Goal: Obtain resource: Obtain resource

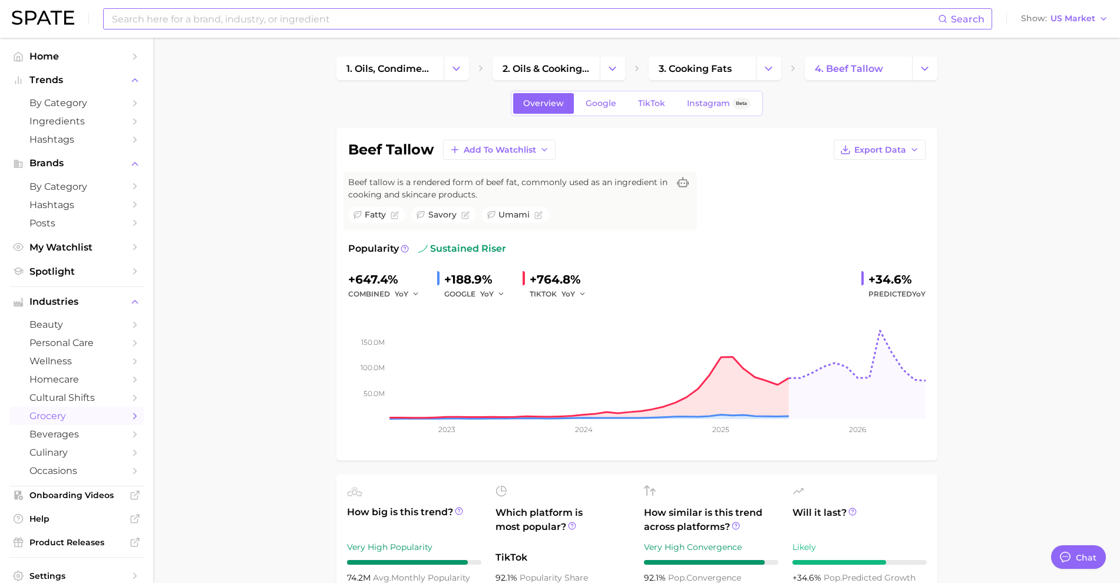
click at [290, 11] on input at bounding box center [525, 19] width 828 height 20
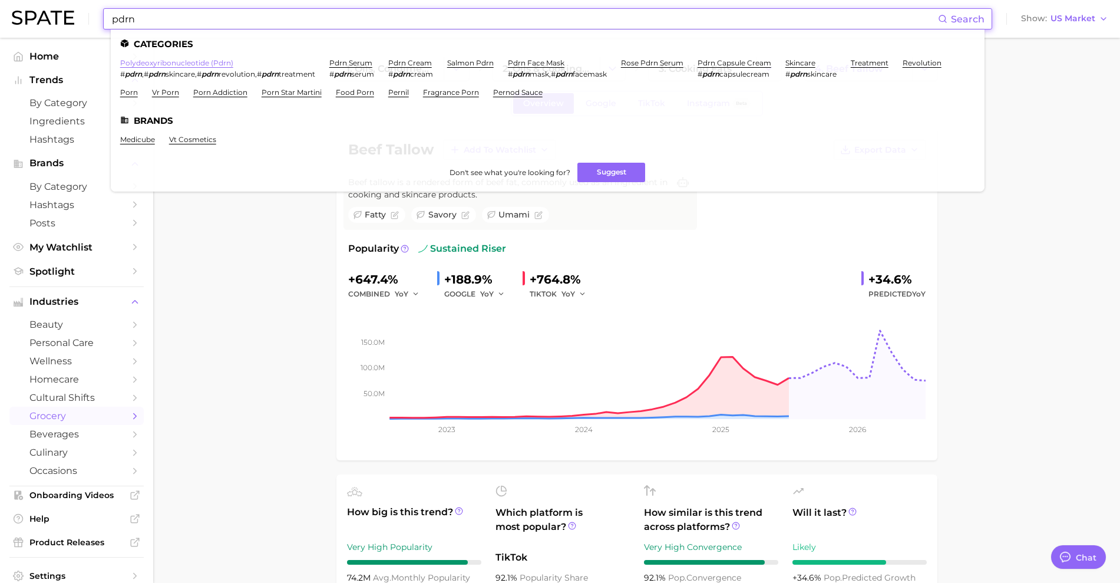
click at [169, 65] on link "polydeoxyribonucleotide (pdrn)" at bounding box center [176, 62] width 113 height 9
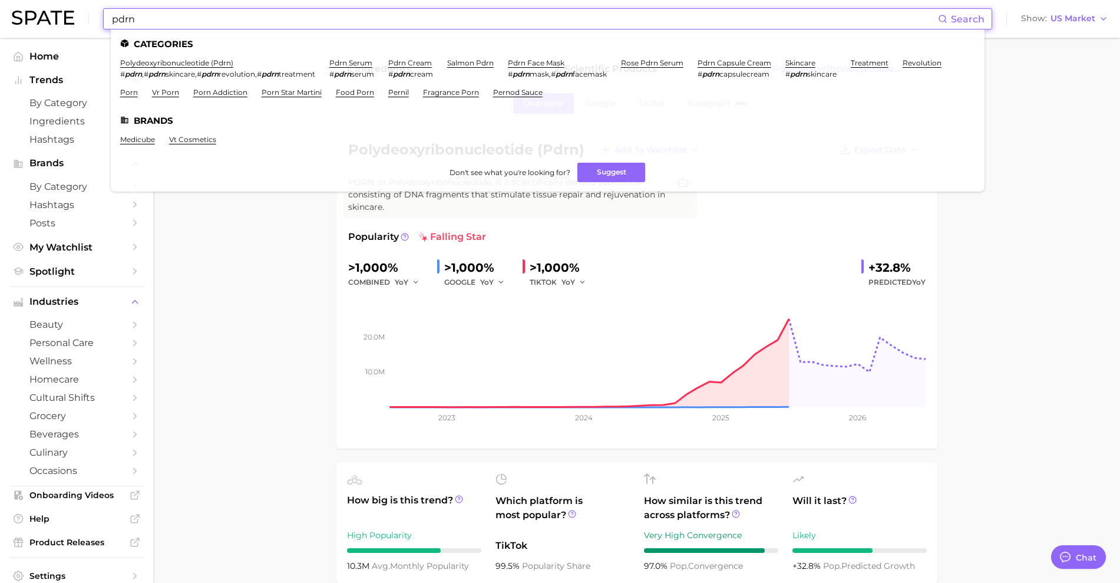
click at [427, 14] on input "pdrn" at bounding box center [525, 19] width 828 height 20
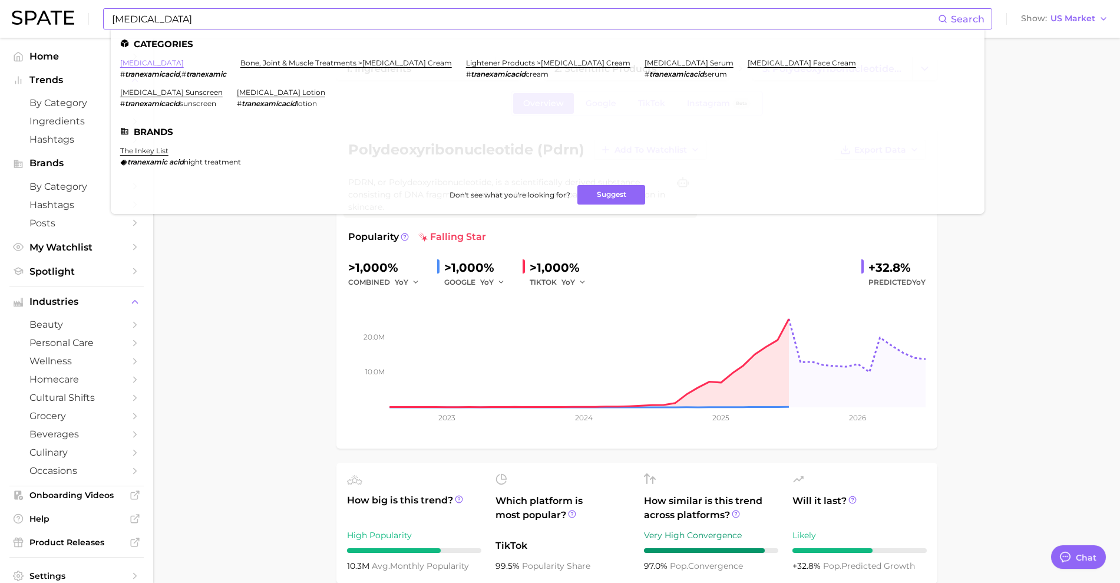
click at [166, 62] on link "[MEDICAL_DATA]" at bounding box center [152, 62] width 64 height 9
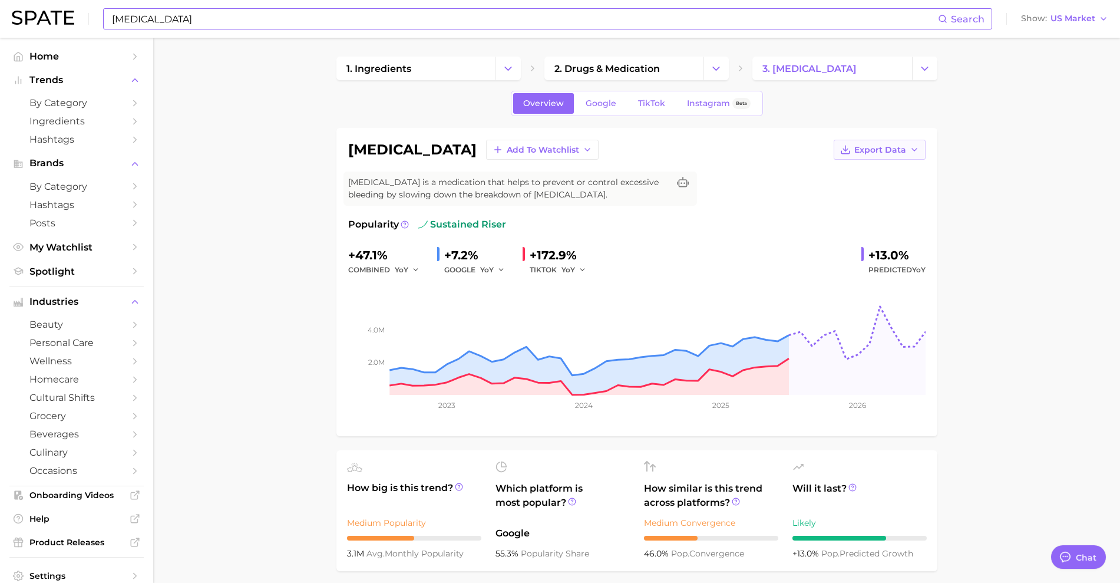
click at [899, 142] on button "Export Data" at bounding box center [880, 150] width 92 height 20
click at [882, 192] on span "Time Series Image" at bounding box center [855, 193] width 79 height 10
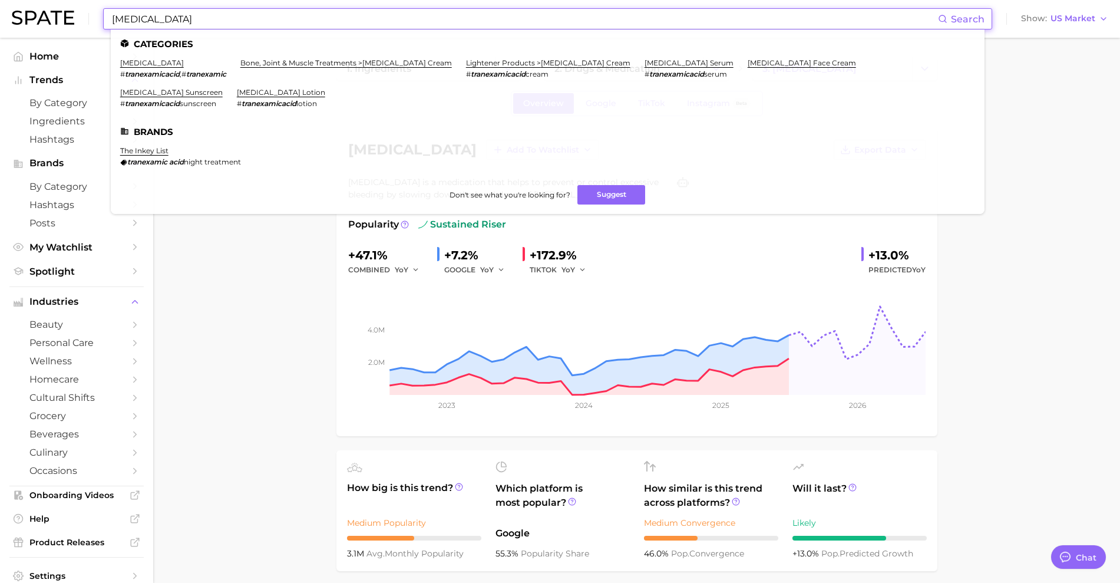
click at [273, 12] on input "[MEDICAL_DATA]" at bounding box center [525, 19] width 828 height 20
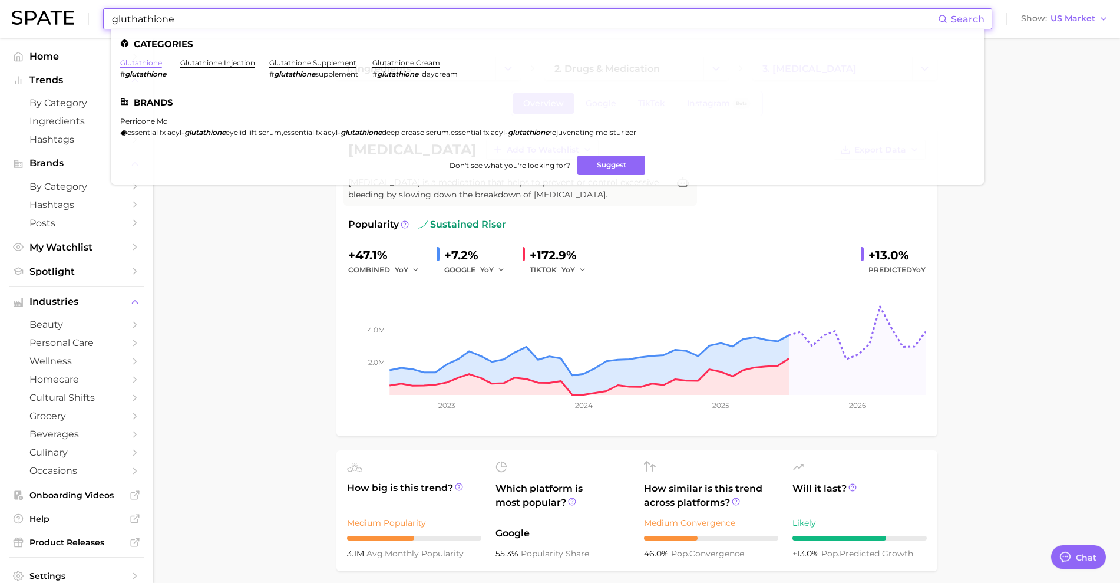
click at [140, 65] on link "glutathione" at bounding box center [141, 62] width 42 height 9
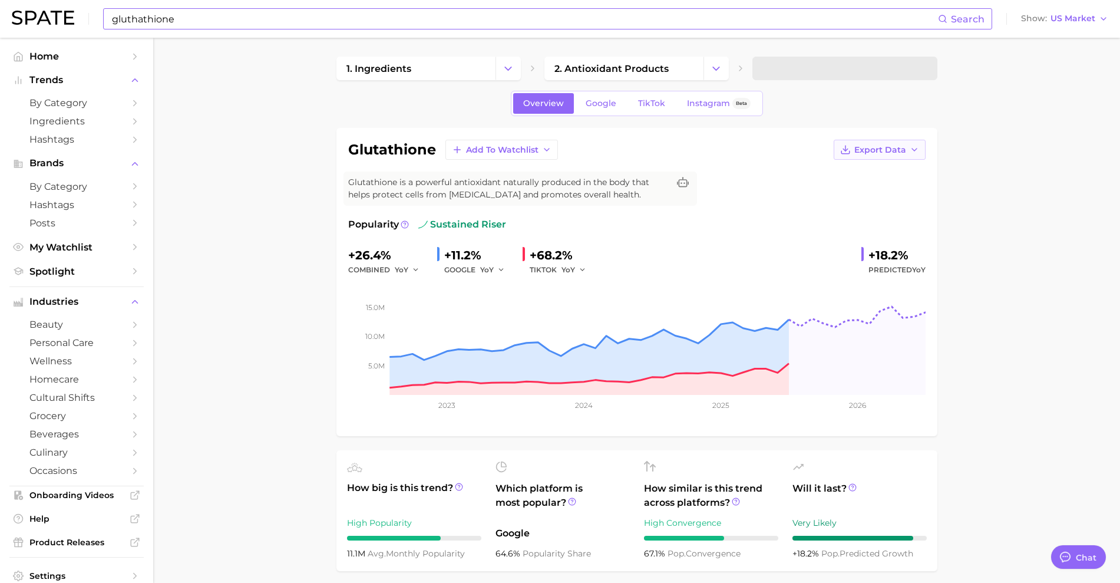
click at [894, 154] on button "Export Data" at bounding box center [880, 150] width 92 height 20
click at [876, 194] on span "Time Series Image" at bounding box center [855, 193] width 79 height 10
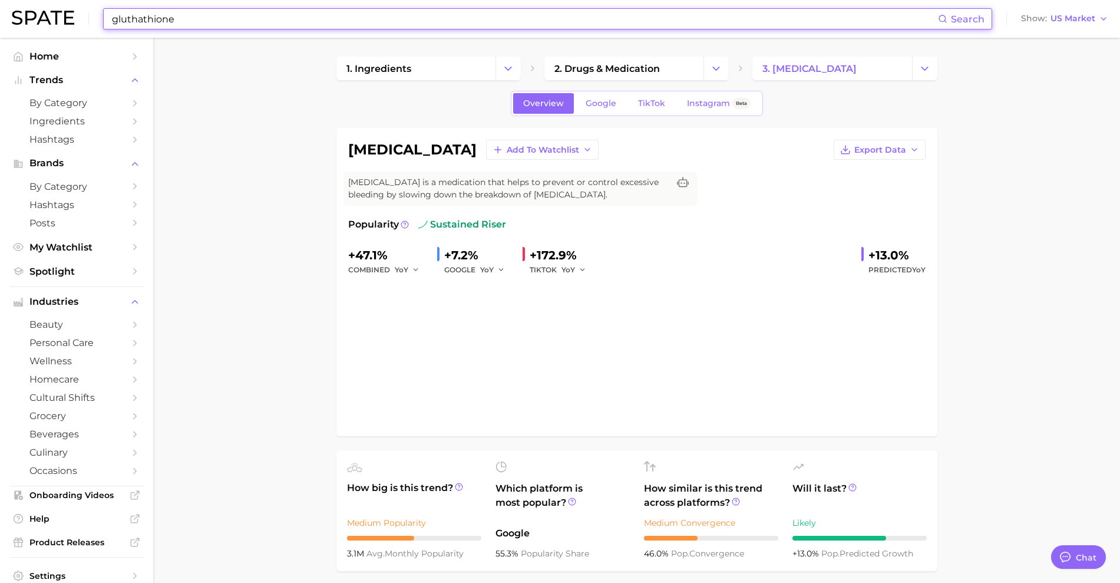
type input "[MEDICAL_DATA]"
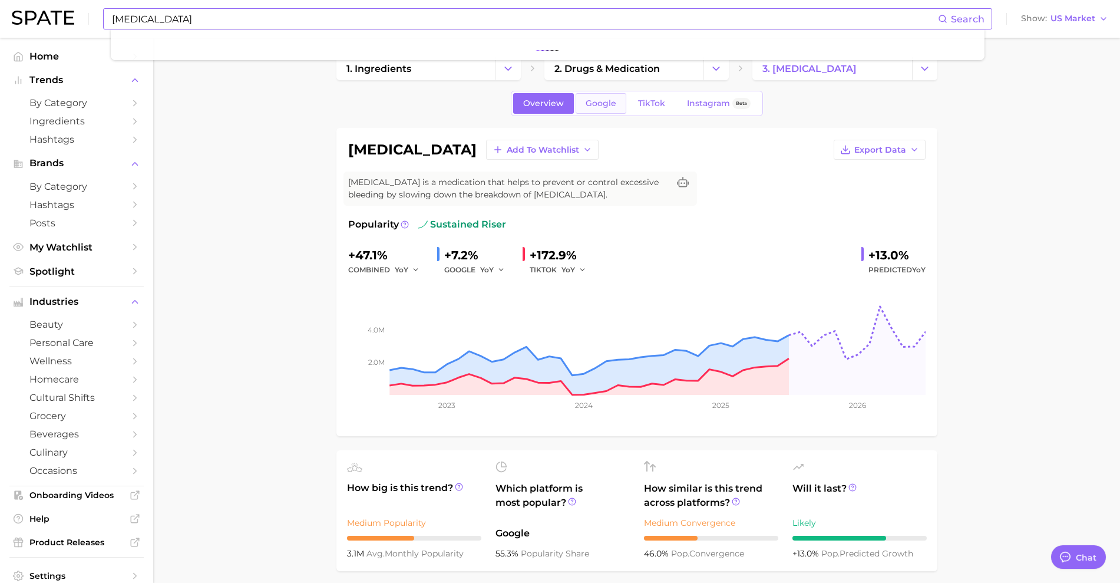
click at [600, 98] on span "Google" at bounding box center [601, 103] width 31 height 10
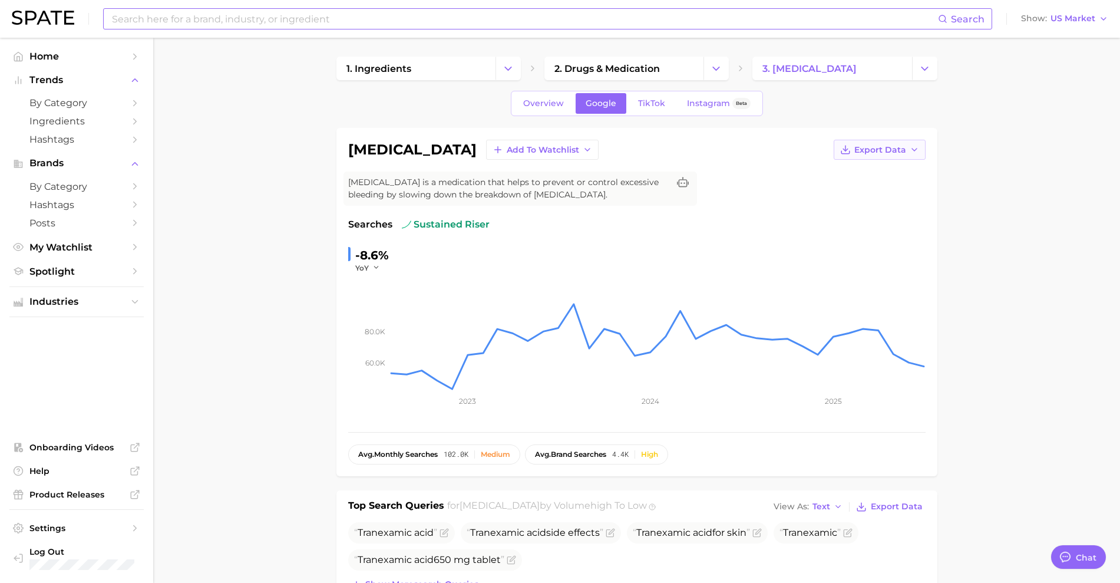
click at [895, 151] on span "Export Data" at bounding box center [881, 150] width 52 height 10
click at [872, 190] on span "Time Series Image" at bounding box center [855, 193] width 79 height 10
click at [437, 18] on input at bounding box center [525, 19] width 828 height 20
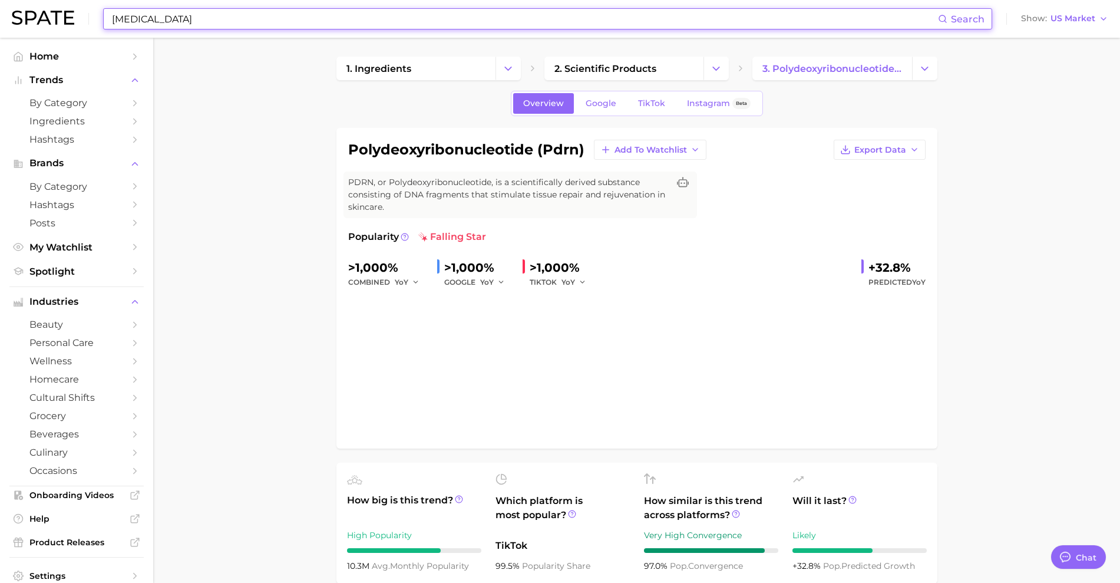
type input "pdrn"
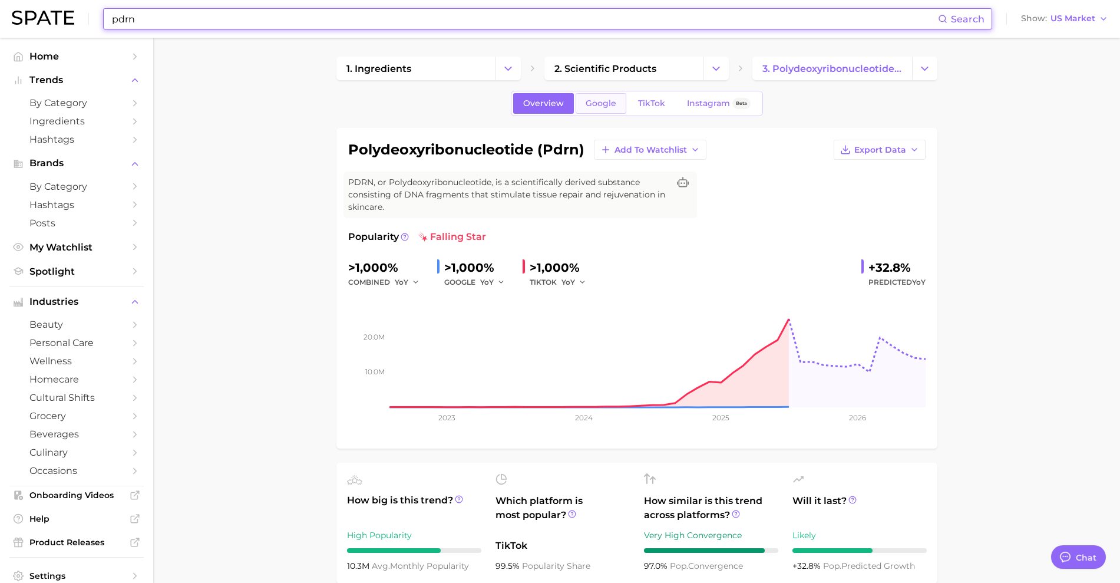
click at [586, 100] on span "Google" at bounding box center [601, 103] width 31 height 10
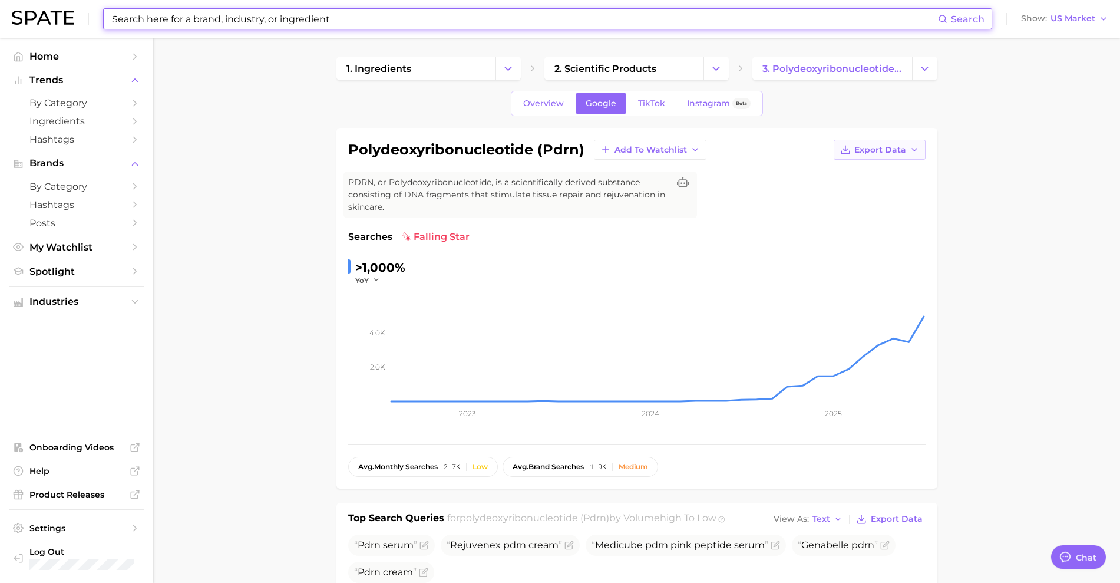
click at [911, 154] on button "Export Data" at bounding box center [880, 150] width 92 height 20
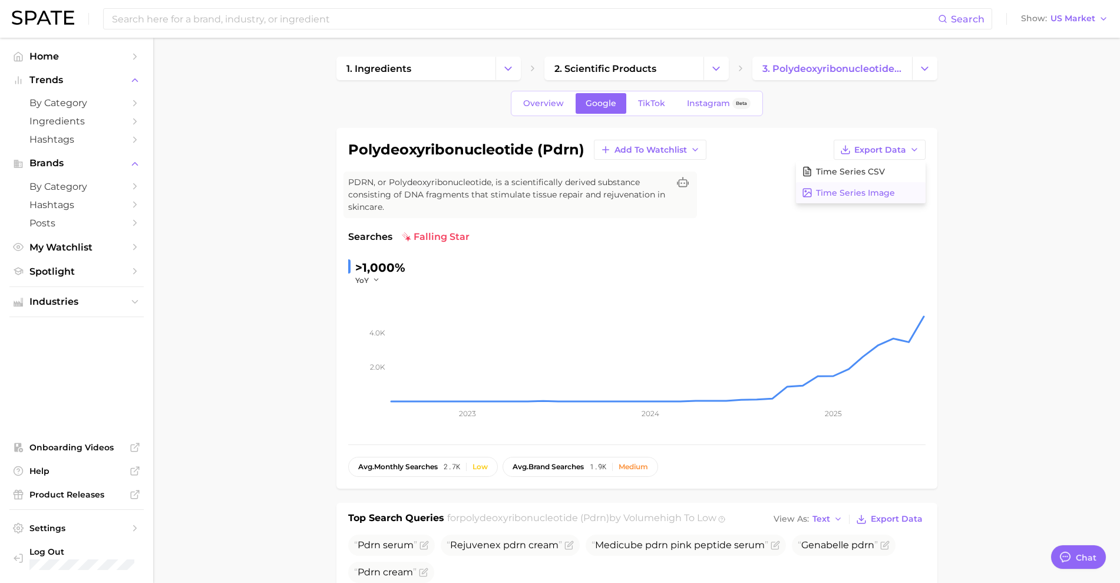
click at [879, 190] on span "Time Series Image" at bounding box center [855, 193] width 79 height 10
click at [244, 20] on input at bounding box center [525, 19] width 828 height 20
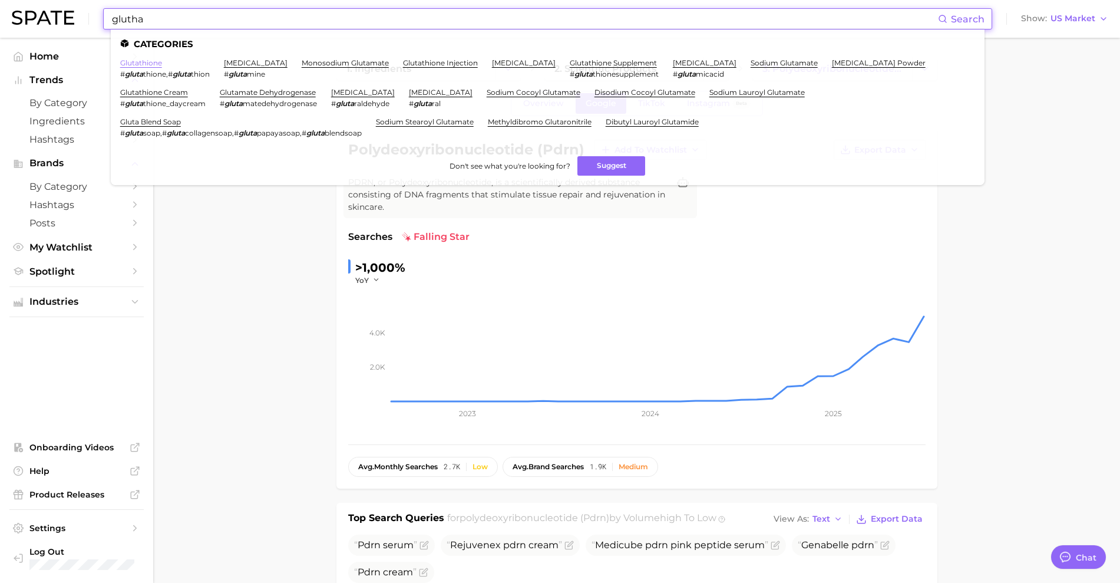
type input "glutha"
click at [148, 63] on link "glutathione" at bounding box center [141, 62] width 42 height 9
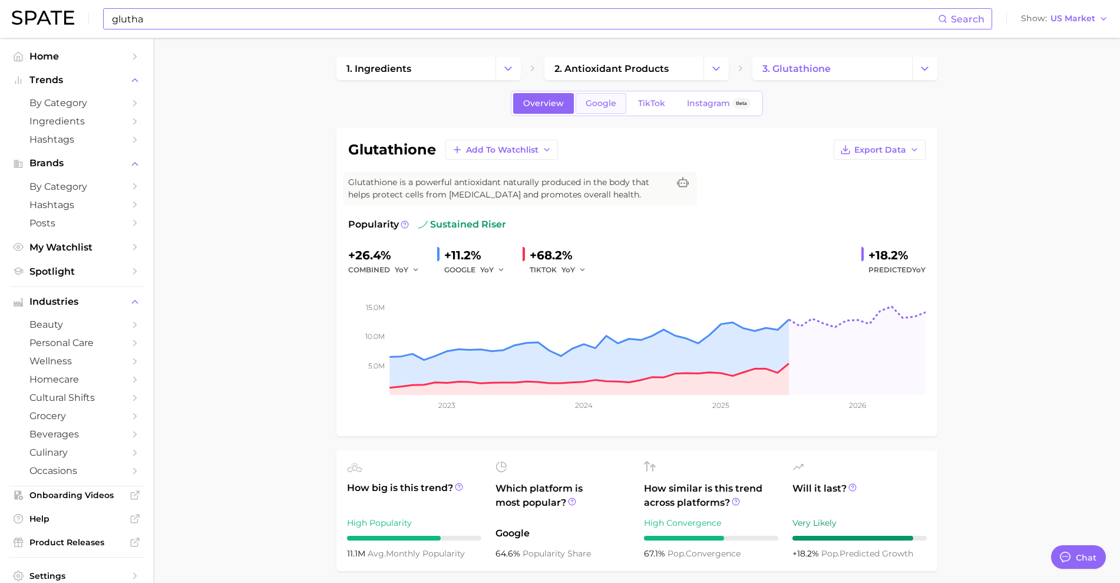
click at [592, 97] on link "Google" at bounding box center [601, 103] width 51 height 21
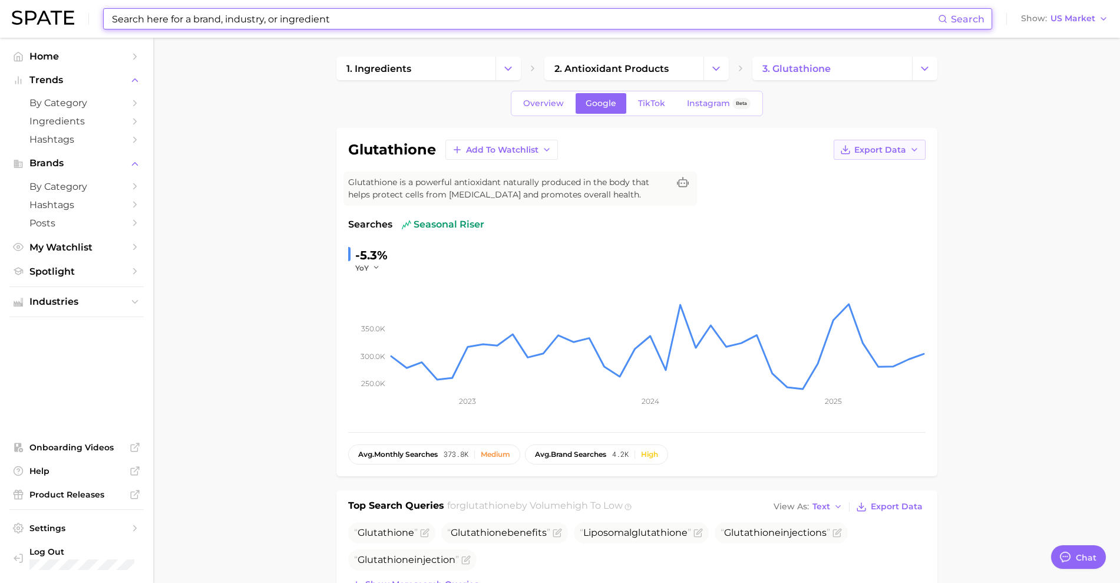
click at [915, 151] on icon "button" at bounding box center [914, 149] width 9 height 9
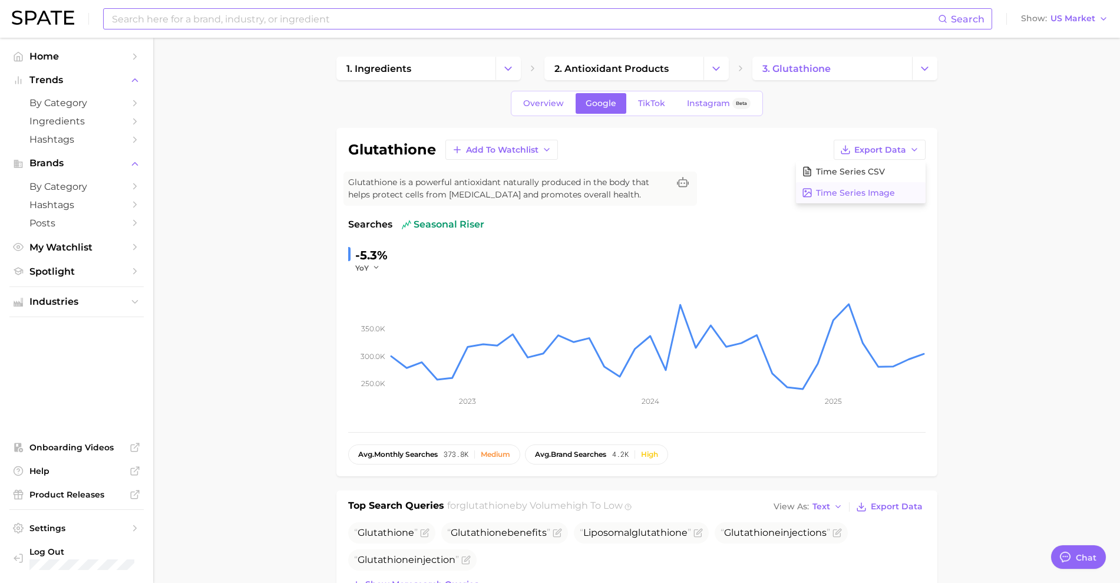
click at [895, 187] on button "Time Series Image" at bounding box center [861, 192] width 130 height 21
click at [558, 98] on span "Overview" at bounding box center [543, 103] width 41 height 10
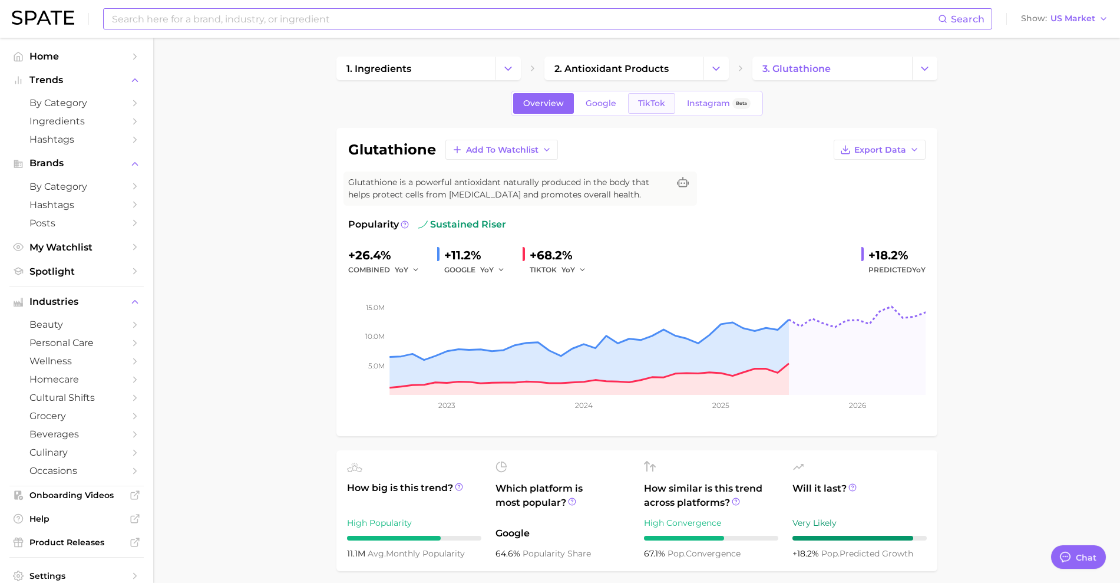
click at [664, 93] on link "TikTok" at bounding box center [651, 103] width 47 height 21
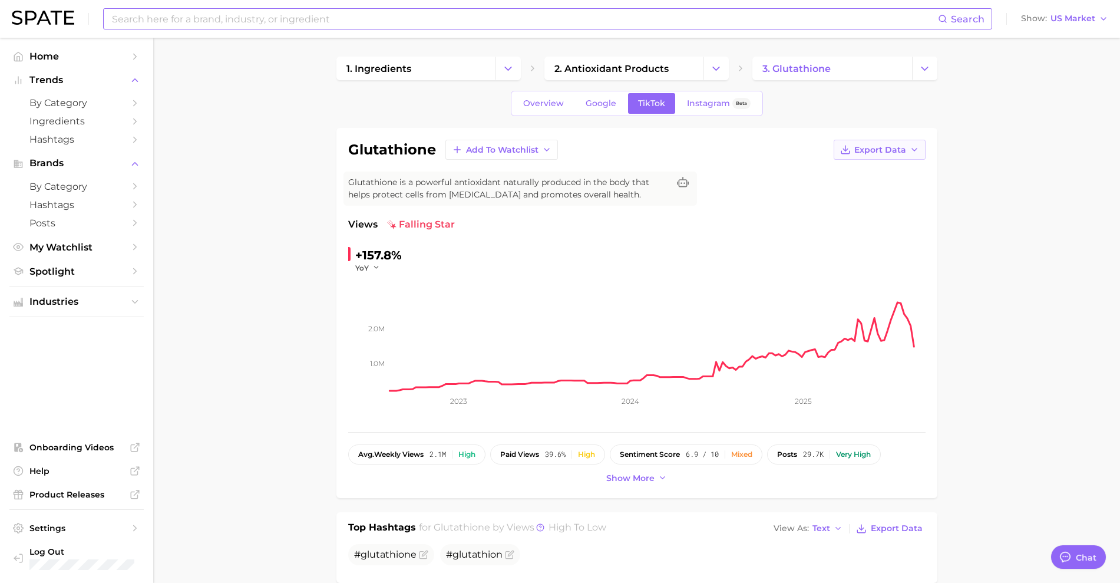
click at [896, 150] on span "Export Data" at bounding box center [881, 150] width 52 height 10
click at [889, 188] on span "Time Series Image" at bounding box center [855, 193] width 79 height 10
click at [297, 21] on input at bounding box center [525, 19] width 828 height 20
click at [297, 21] on input "PDRNN" at bounding box center [525, 19] width 828 height 20
type input "PDRN"
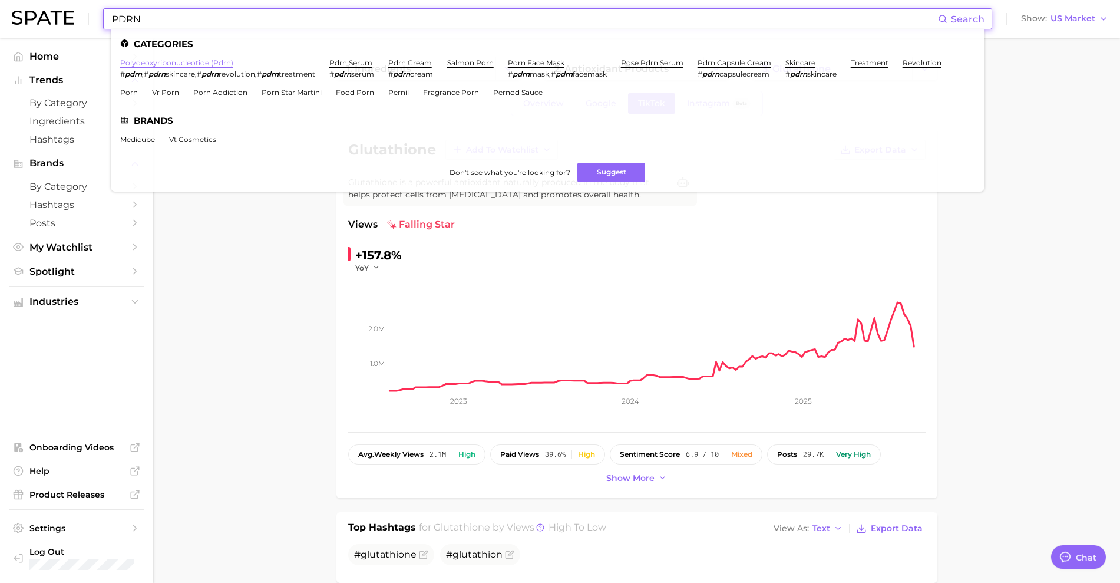
click at [213, 61] on link "polydeoxyribonucleotide (pdrn)" at bounding box center [176, 62] width 113 height 9
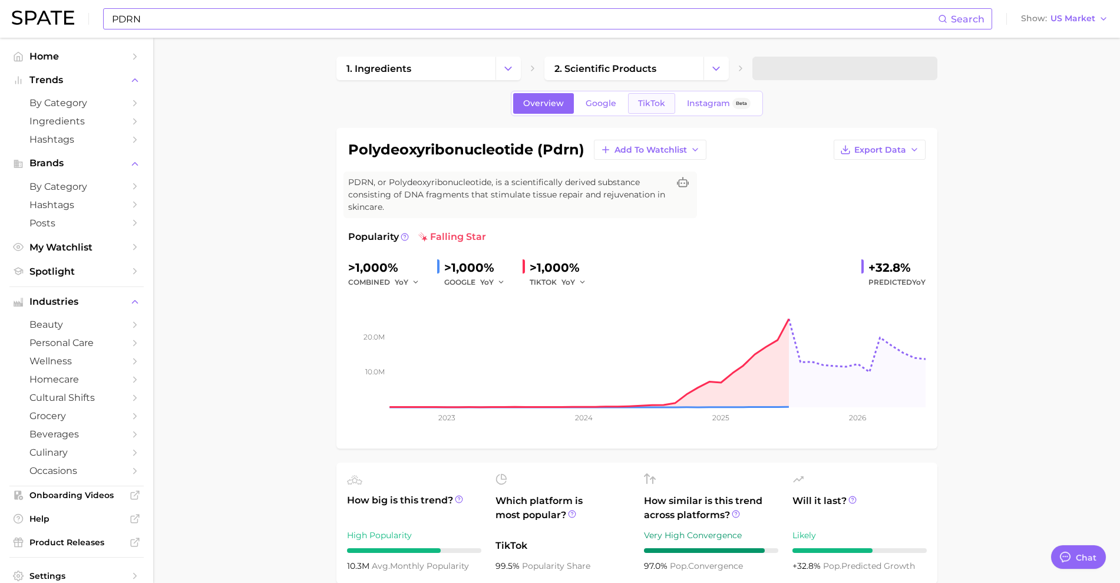
click at [657, 108] on link "TikTok" at bounding box center [651, 103] width 47 height 21
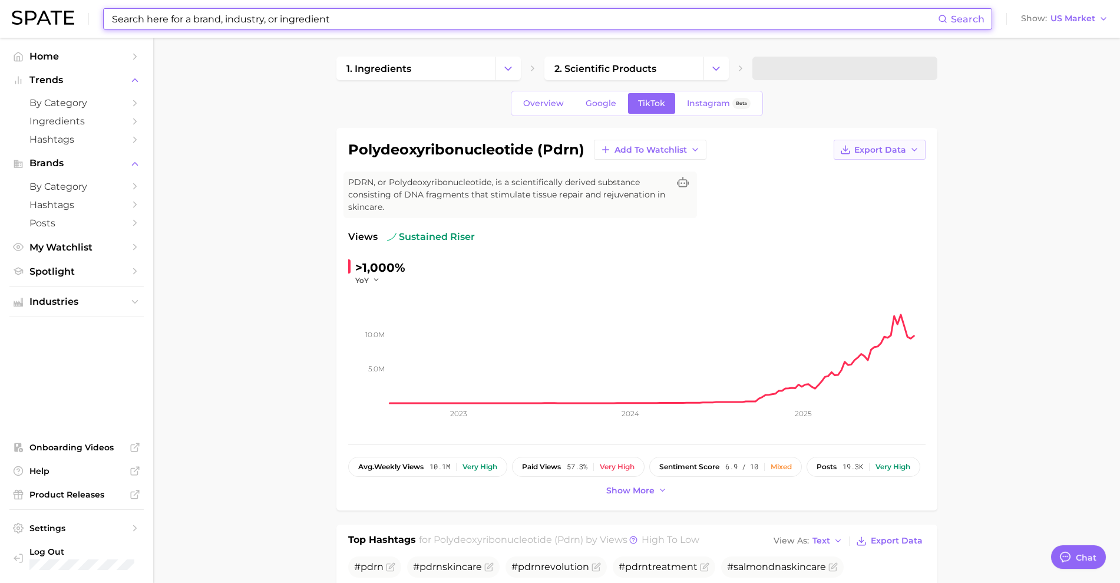
click at [905, 150] on span "Export Data" at bounding box center [881, 150] width 52 height 10
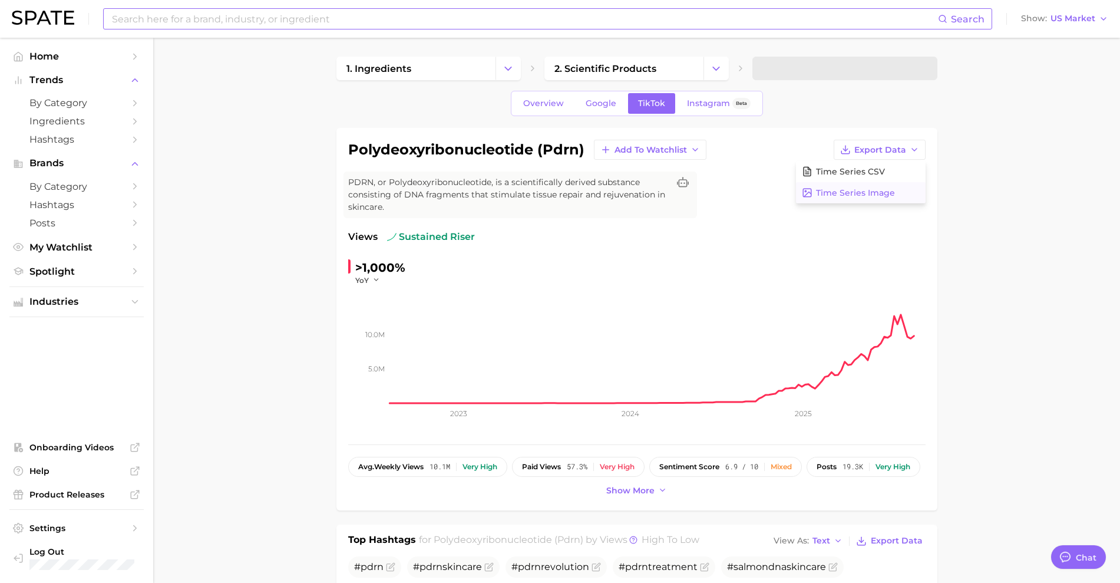
click at [901, 191] on button "Time Series Image" at bounding box center [861, 192] width 130 height 21
click at [519, 18] on input at bounding box center [525, 19] width 828 height 20
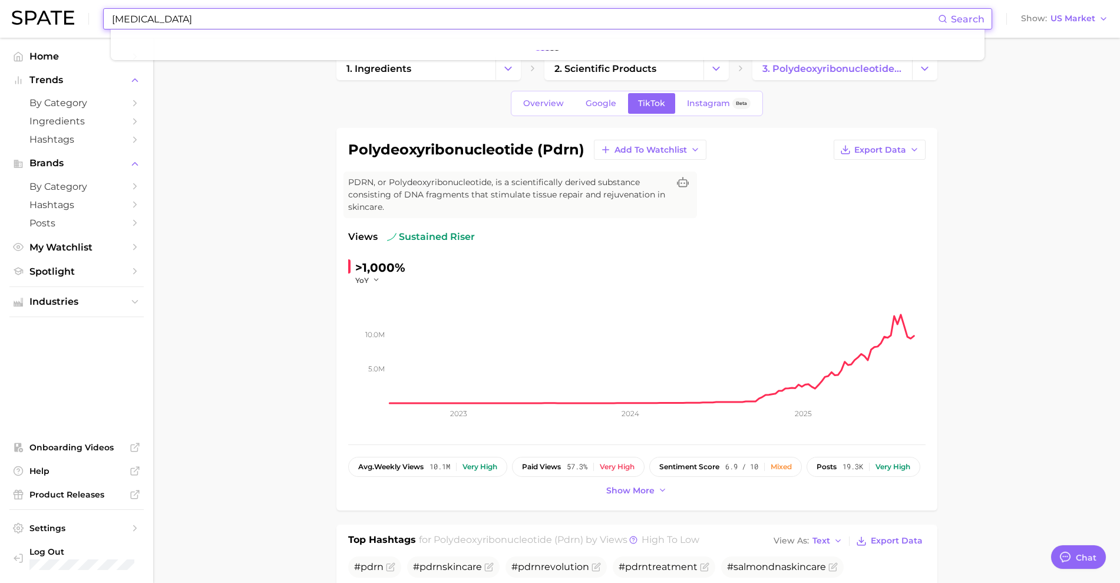
type input "PDRN"
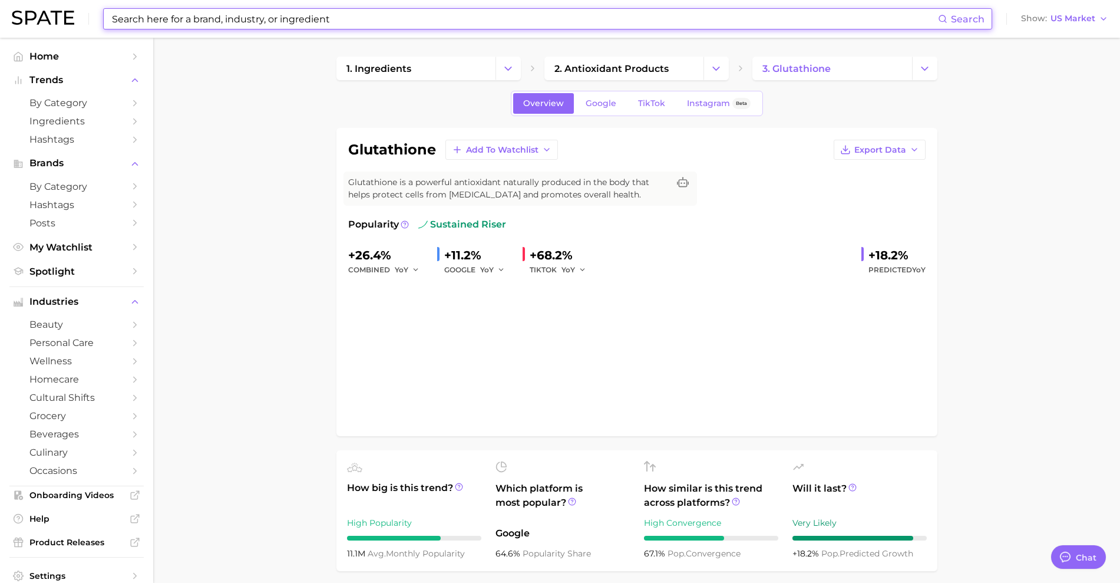
type input "glutha"
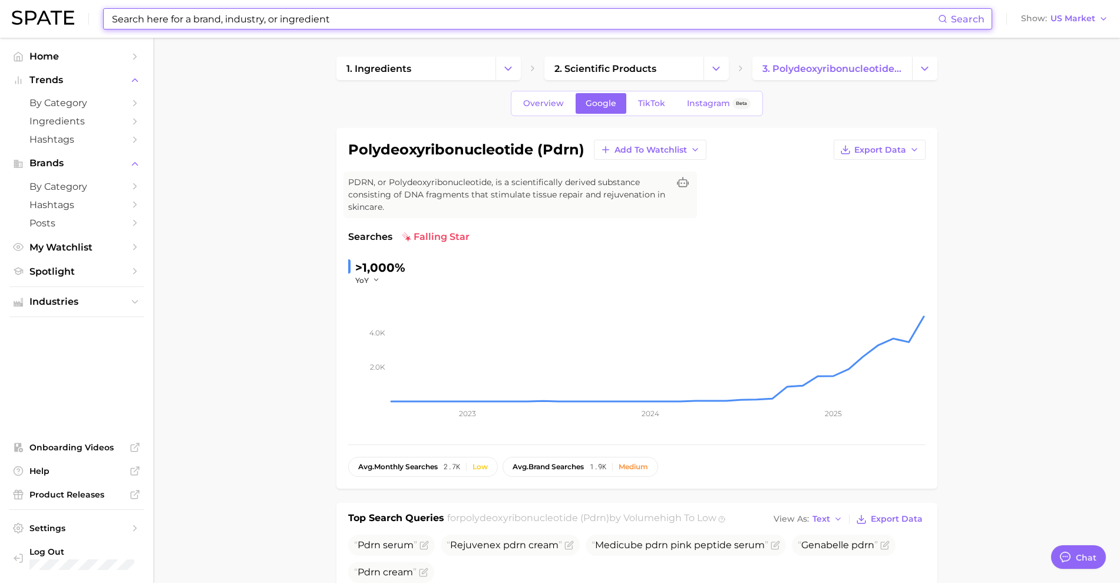
type input "pdrn"
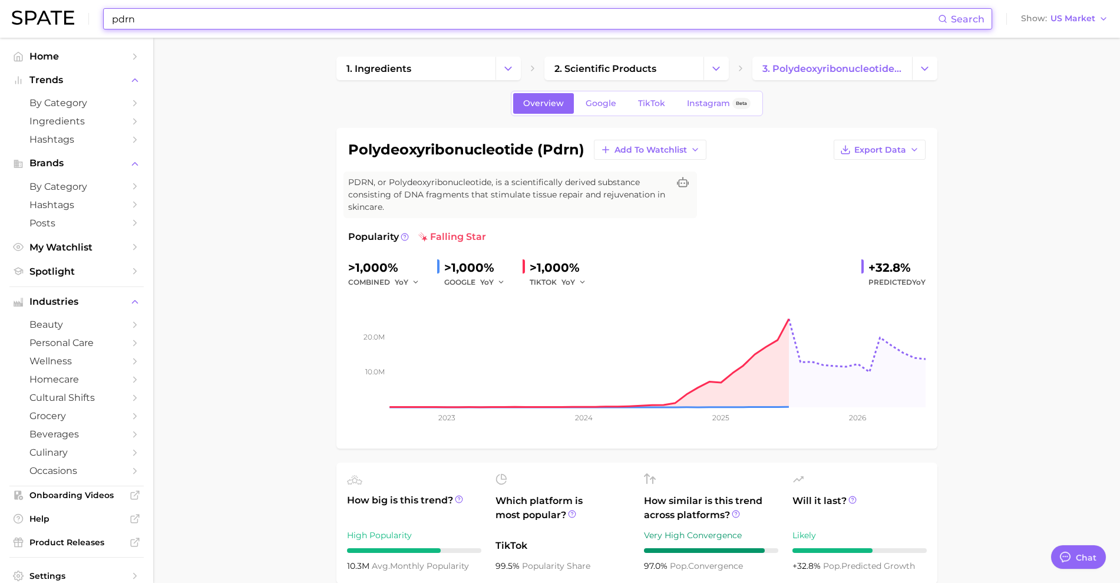
click at [140, 21] on input "pdrn" at bounding box center [525, 19] width 828 height 20
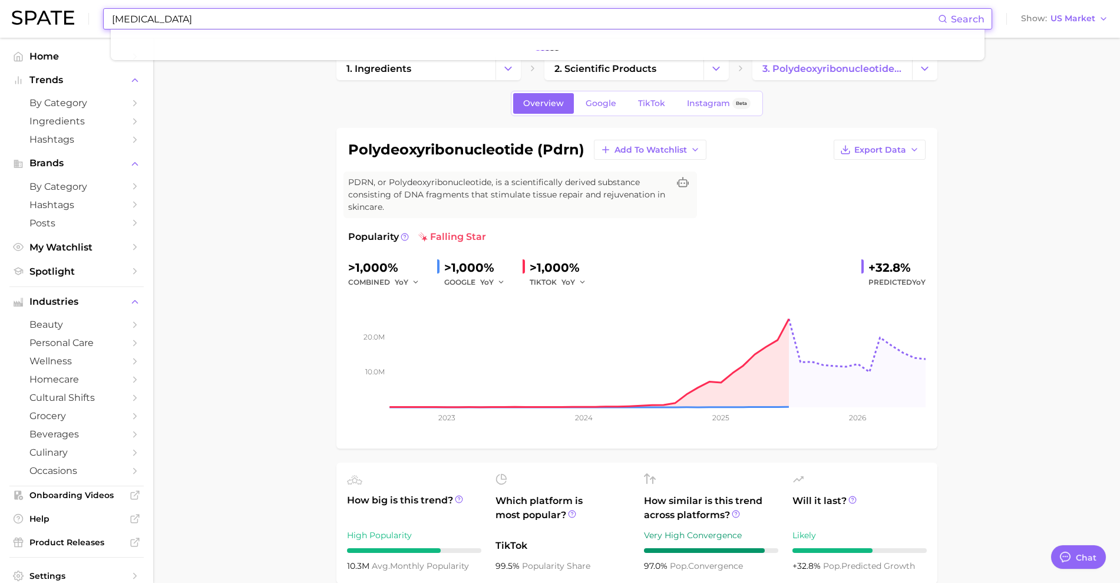
type input "[MEDICAL_DATA]"
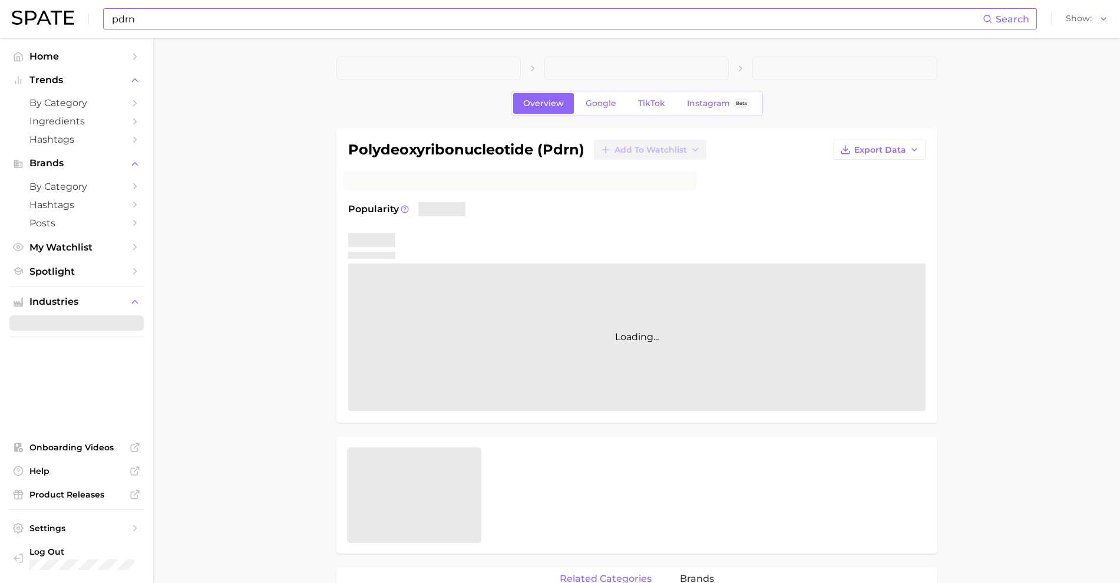
click at [302, 24] on input "pdrn" at bounding box center [547, 19] width 872 height 20
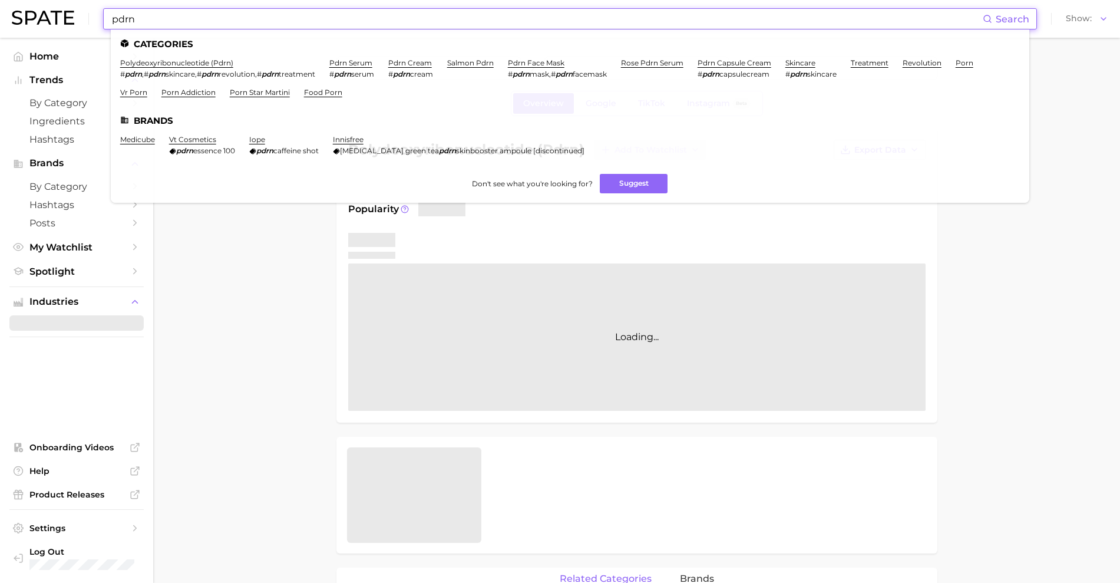
click at [302, 24] on input "pdrn" at bounding box center [547, 19] width 872 height 20
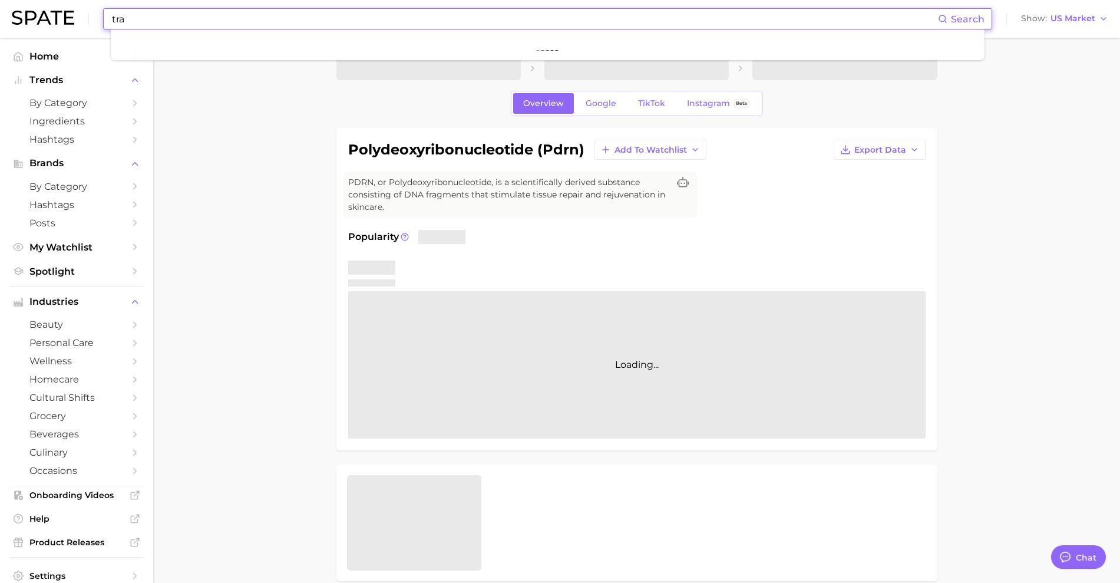
type input "[PERSON_NAME]"
type textarea "x"
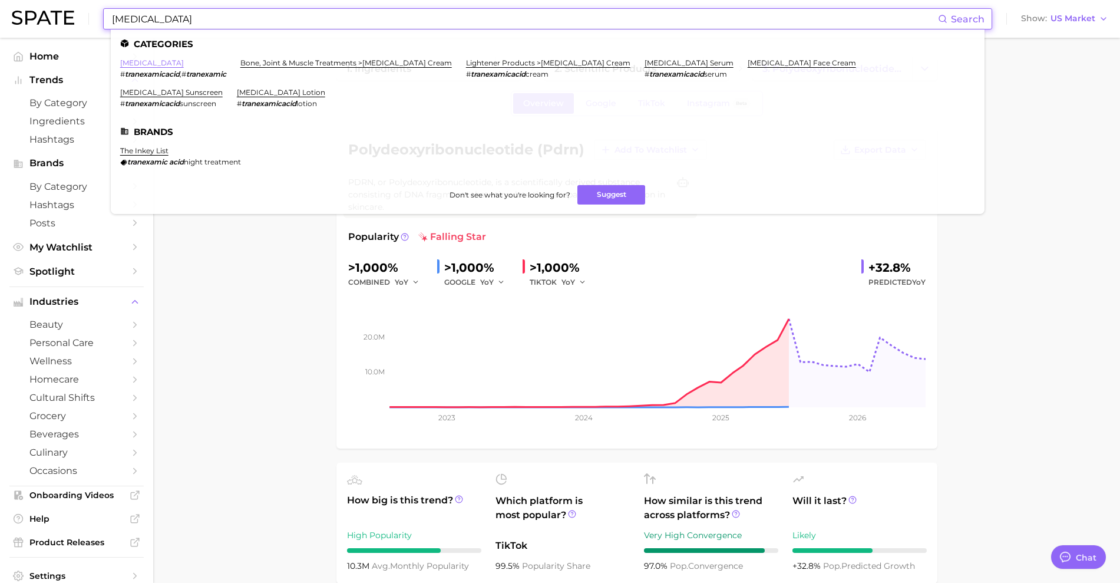
type input "[MEDICAL_DATA]"
click at [170, 63] on link "[MEDICAL_DATA]" at bounding box center [152, 62] width 64 height 9
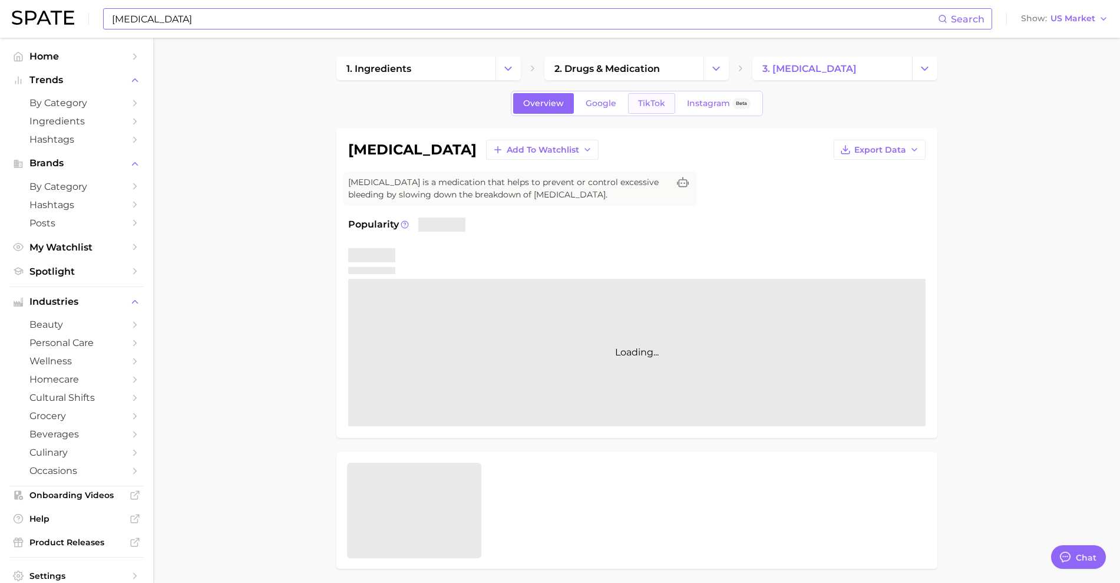
click at [644, 96] on link "TikTok" at bounding box center [651, 103] width 47 height 21
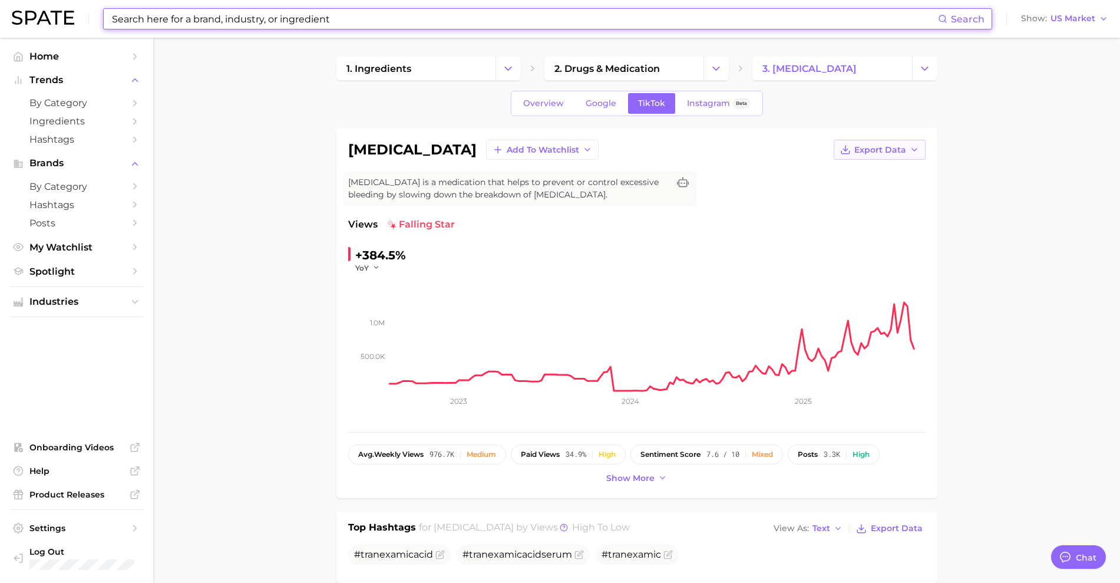
click at [911, 149] on icon "button" at bounding box center [914, 149] width 9 height 9
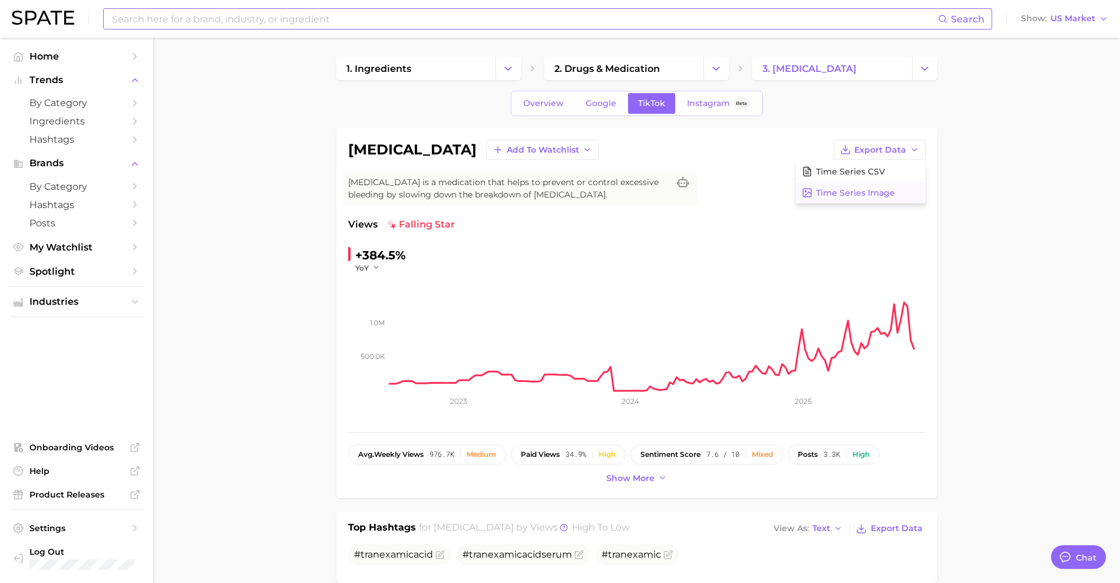
click at [904, 190] on button "Time Series Image" at bounding box center [861, 192] width 130 height 21
click at [616, 25] on input at bounding box center [525, 19] width 828 height 20
type input "collagen"
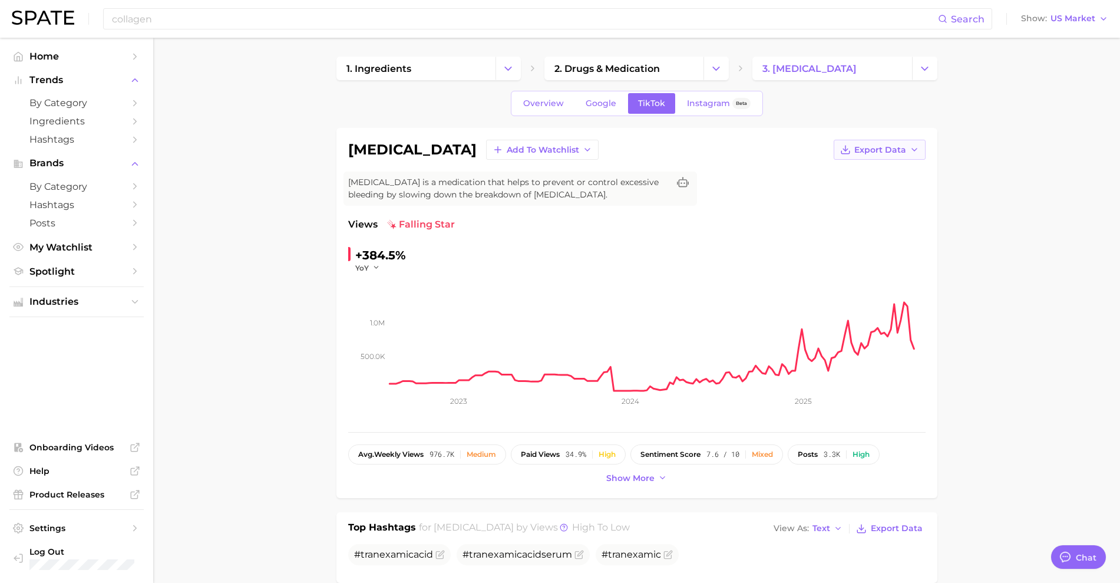
click at [878, 156] on button "Export Data" at bounding box center [880, 150] width 92 height 20
click at [882, 196] on span "Time Series Image" at bounding box center [855, 193] width 79 height 10
click at [336, 33] on div "collagen Search Show US Market" at bounding box center [560, 19] width 1097 height 38
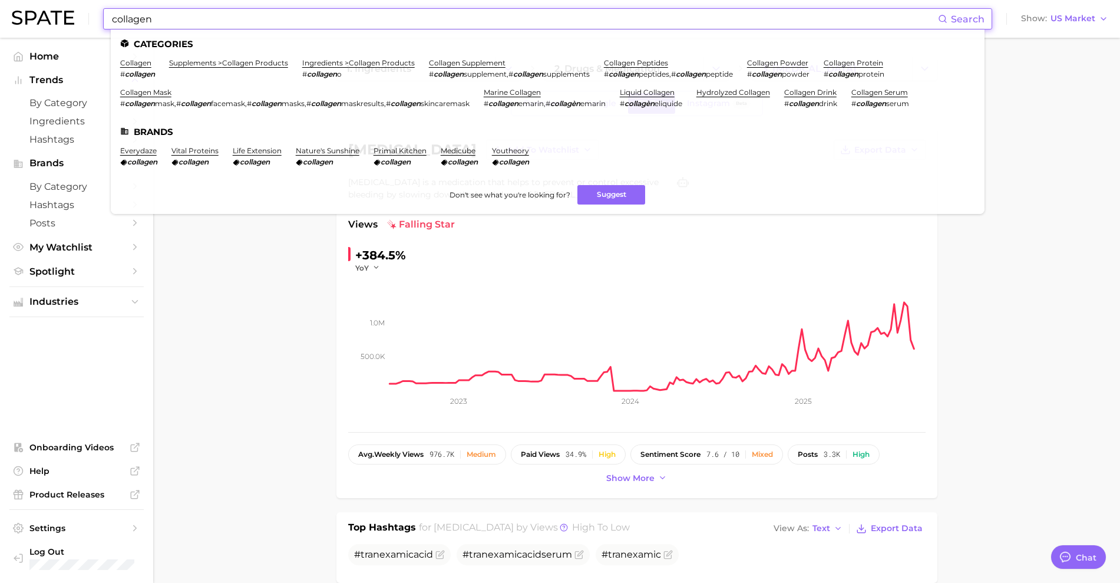
click at [345, 20] on input "collagen" at bounding box center [525, 19] width 828 height 20
click at [146, 64] on link "collagen" at bounding box center [135, 62] width 31 height 9
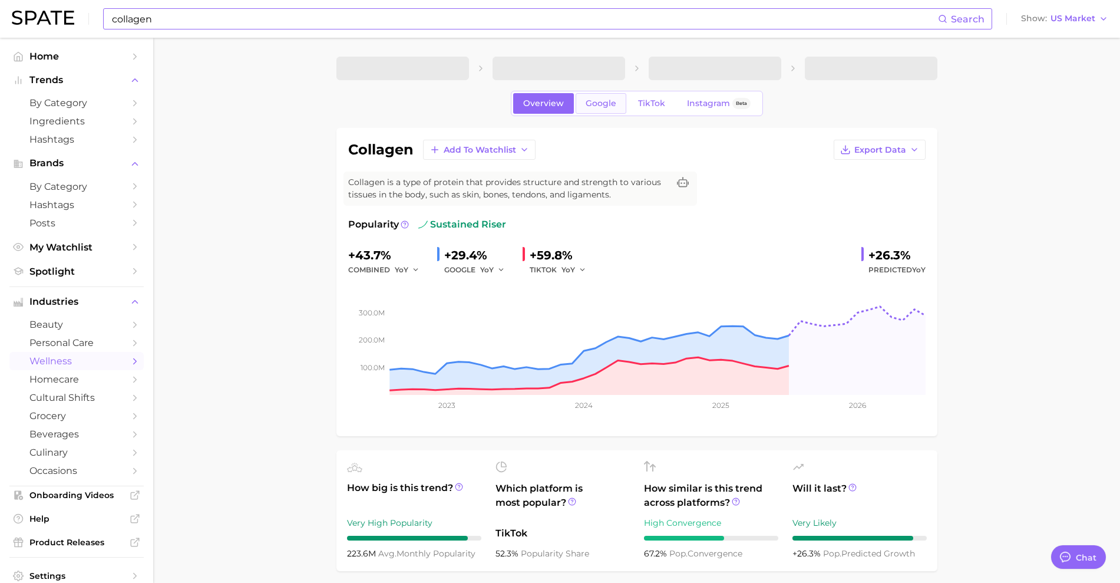
click at [600, 107] on span "Google" at bounding box center [601, 103] width 31 height 10
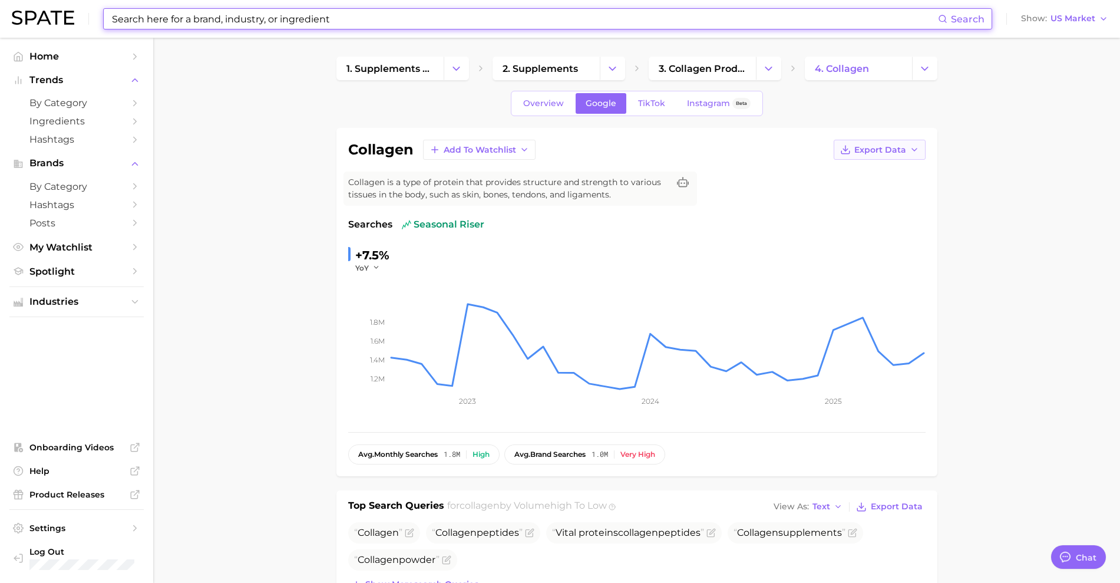
click at [906, 150] on span "Export Data" at bounding box center [881, 150] width 52 height 10
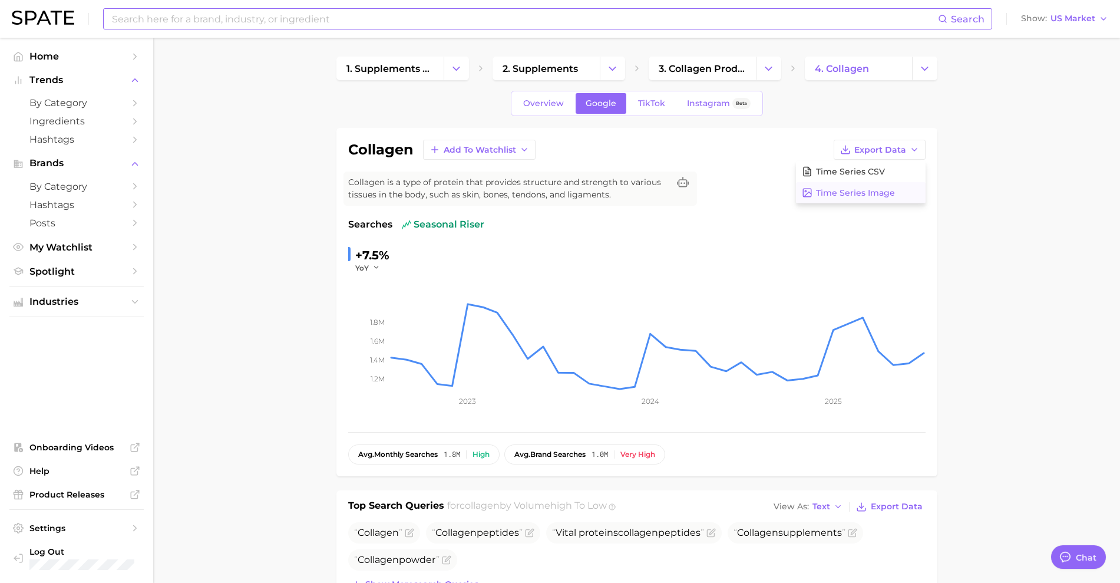
click at [882, 189] on span "Time Series Image" at bounding box center [855, 193] width 79 height 10
click at [649, 103] on span "TikTok" at bounding box center [651, 103] width 27 height 10
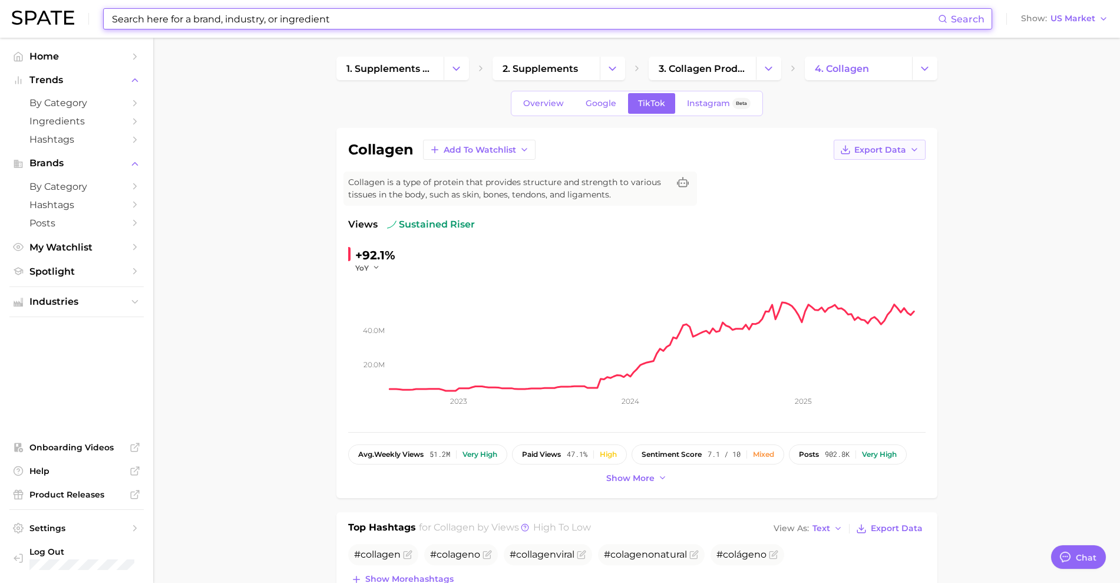
click at [863, 154] on button "Export Data" at bounding box center [880, 150] width 92 height 20
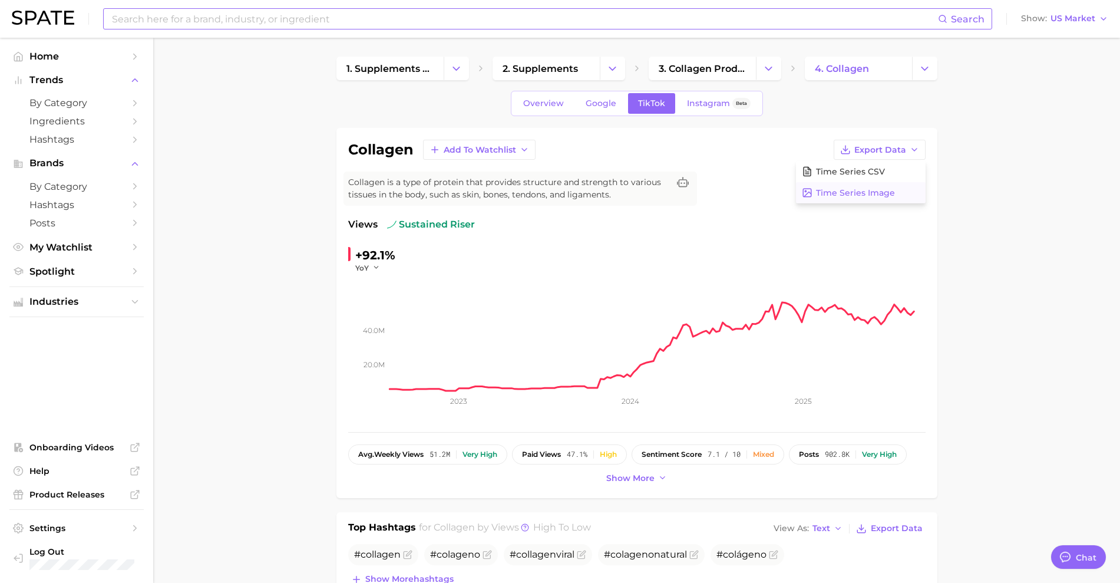
click at [856, 190] on span "Time Series Image" at bounding box center [855, 193] width 79 height 10
click at [915, 153] on icon "button" at bounding box center [914, 149] width 9 height 9
click at [895, 167] on button "Time Series CSV" at bounding box center [861, 171] width 130 height 21
click at [584, 101] on link "Google" at bounding box center [601, 103] width 51 height 21
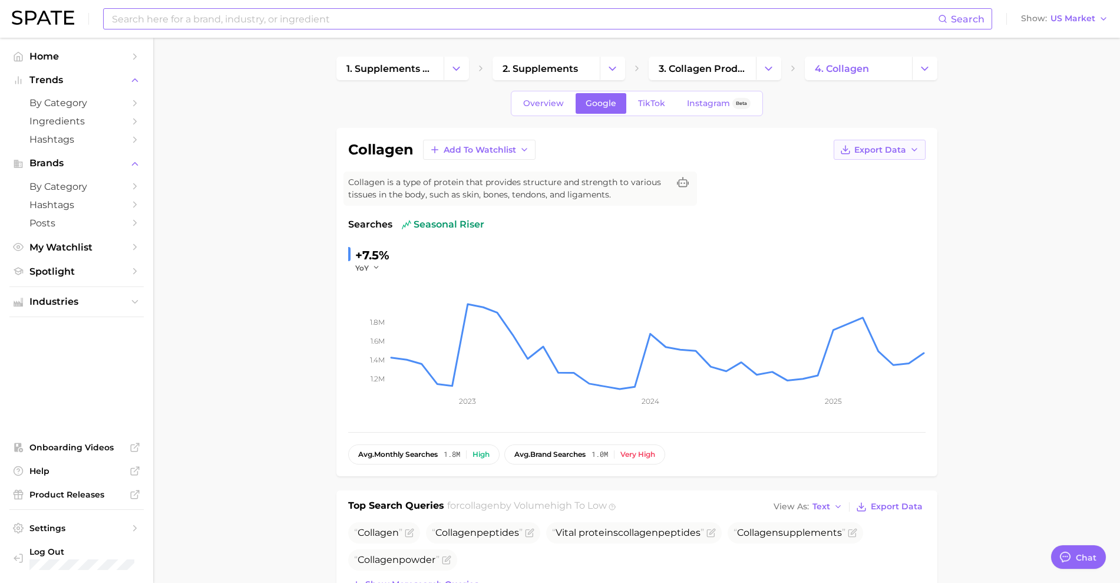
click at [904, 153] on span "Export Data" at bounding box center [881, 150] width 52 height 10
click at [892, 174] on button "Time Series CSV" at bounding box center [861, 171] width 130 height 21
